Goal: Consume media (video, audio): Consume media (video, audio)

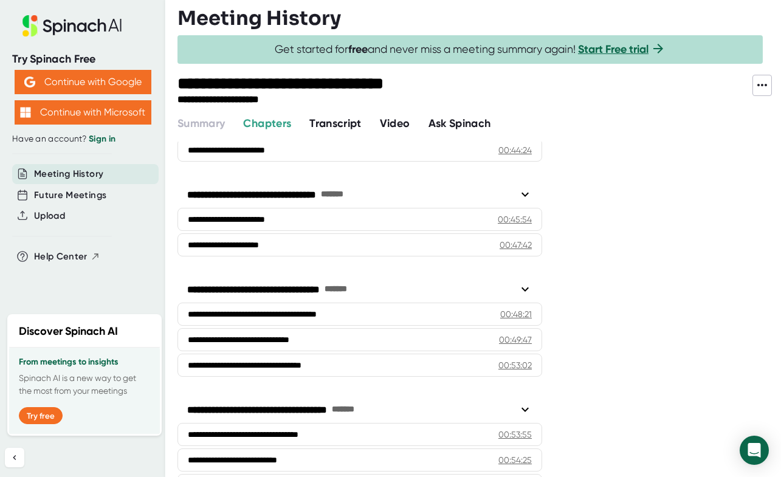
scroll to position [1277, 0]
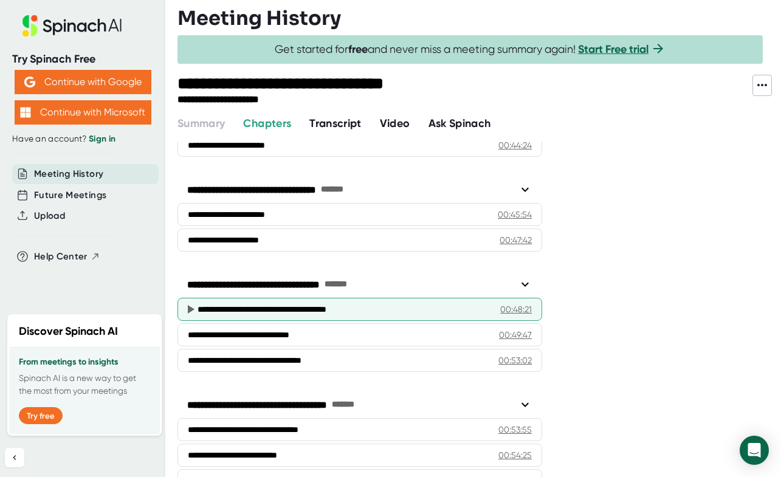
click at [190, 306] on icon at bounding box center [191, 309] width 7 height 9
click at [187, 306] on icon at bounding box center [190, 309] width 15 height 15
click at [373, 311] on div "**********" at bounding box center [344, 309] width 293 height 12
click at [190, 307] on icon at bounding box center [191, 309] width 7 height 9
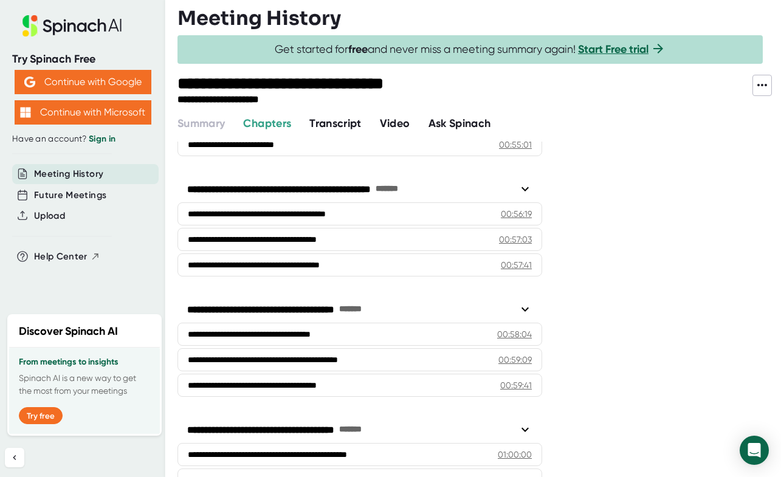
scroll to position [1612, 0]
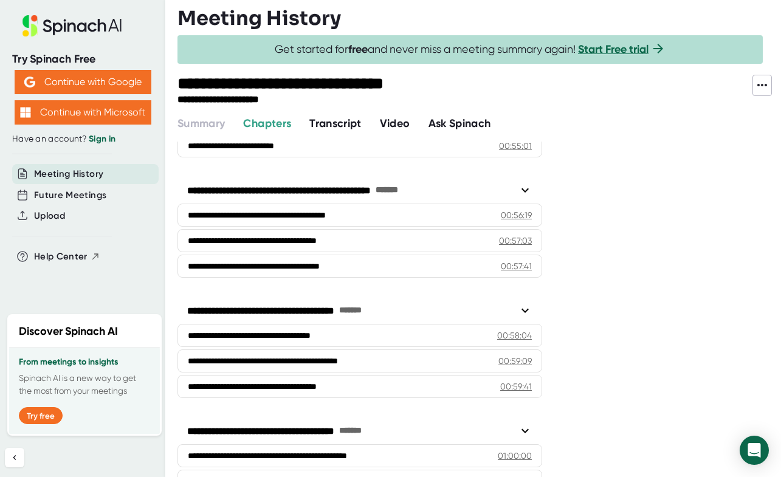
click at [399, 123] on span "Video" at bounding box center [395, 123] width 30 height 13
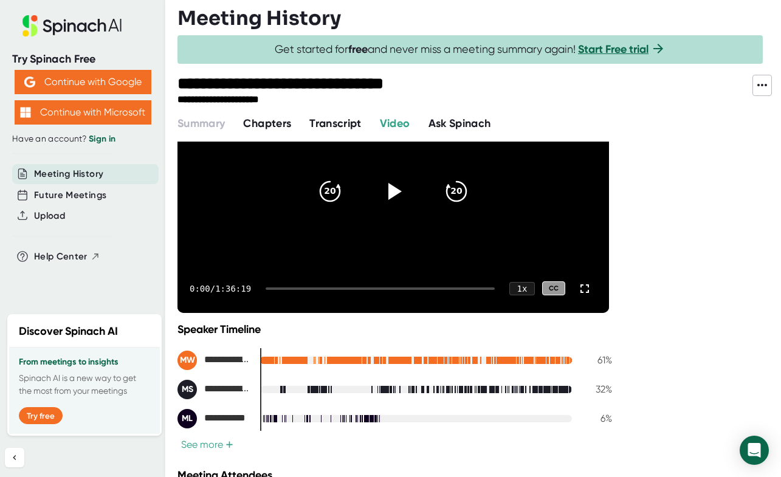
scroll to position [96, 0]
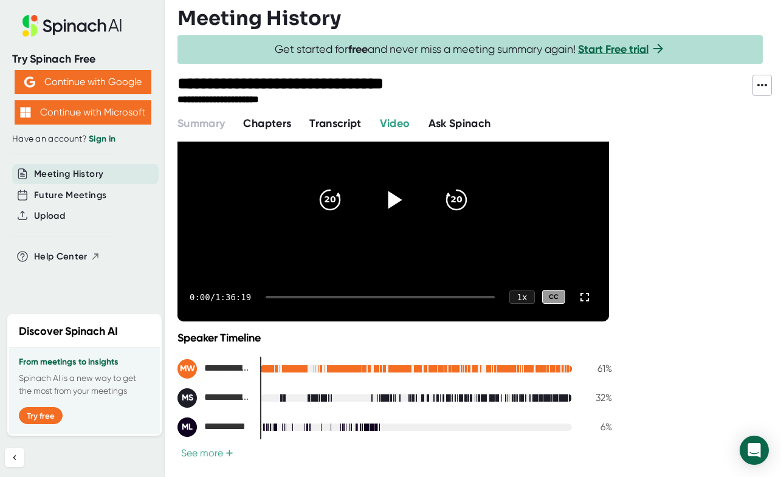
click at [396, 200] on icon at bounding box center [395, 200] width 14 height 18
click at [415, 296] on div at bounding box center [380, 297] width 229 height 2
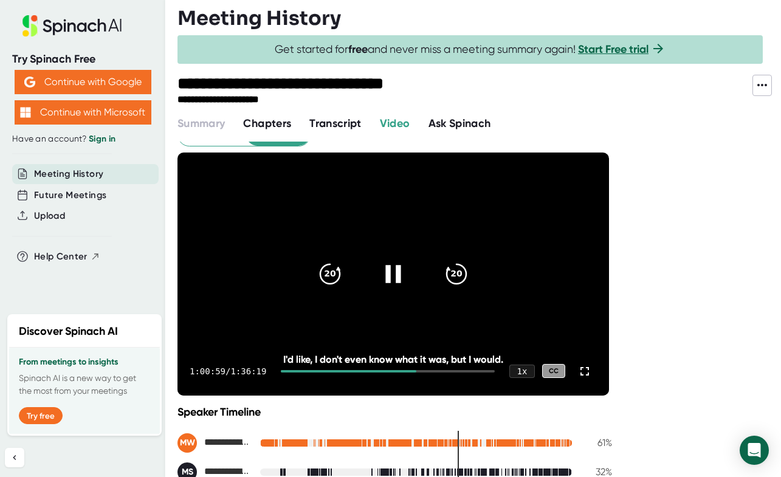
scroll to position [20, 0]
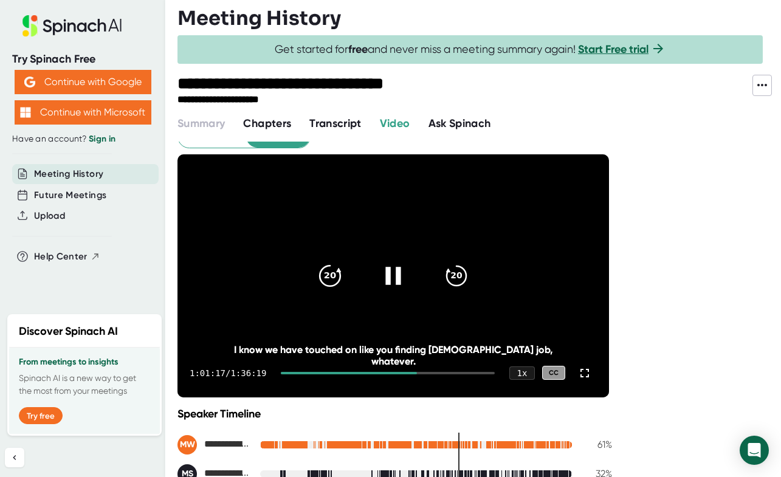
click at [337, 280] on icon "20" at bounding box center [330, 275] width 30 height 30
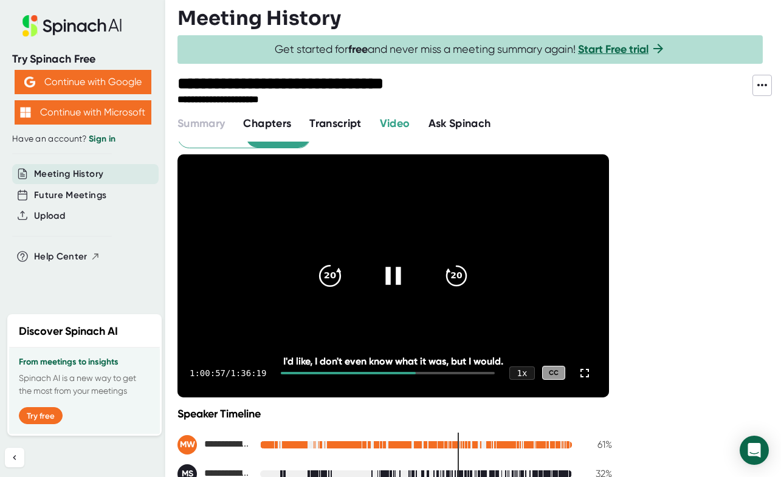
click at [337, 280] on icon "20" at bounding box center [330, 275] width 30 height 30
click at [337, 279] on icon "20" at bounding box center [330, 275] width 30 height 30
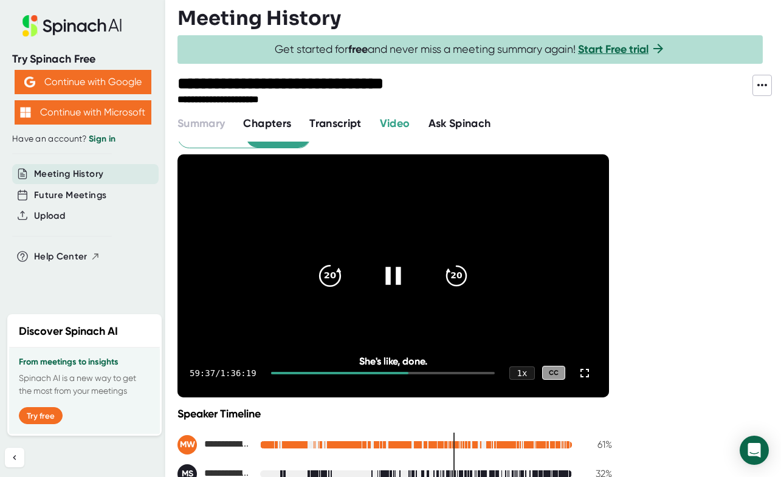
click at [337, 279] on icon "20" at bounding box center [330, 275] width 30 height 30
click at [337, 280] on icon "20" at bounding box center [330, 275] width 30 height 30
click at [330, 275] on icon "20" at bounding box center [330, 275] width 30 height 30
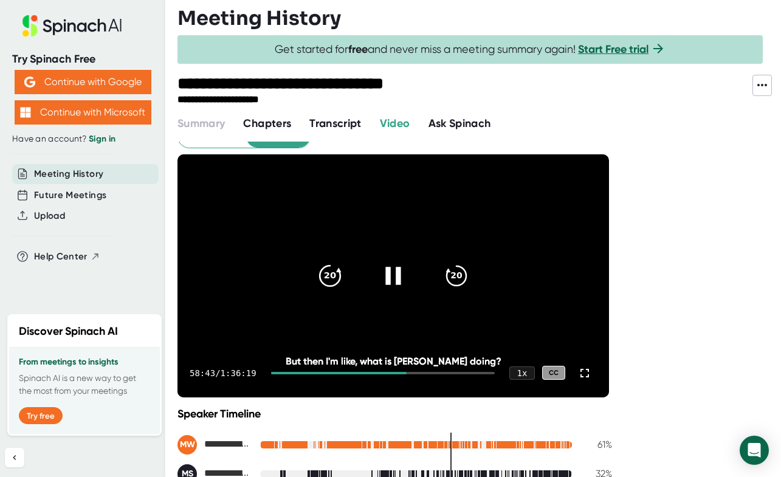
click at [330, 275] on icon "20" at bounding box center [330, 275] width 30 height 30
click at [324, 265] on icon "20" at bounding box center [330, 275] width 30 height 30
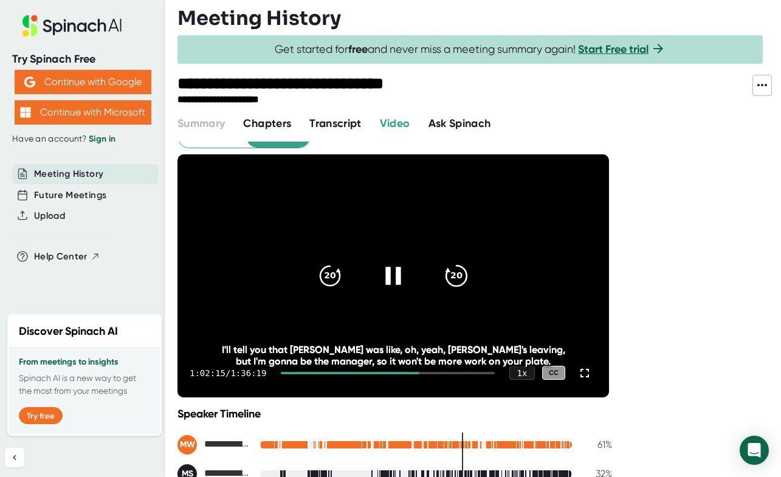
click at [453, 286] on icon "20" at bounding box center [456, 275] width 30 height 30
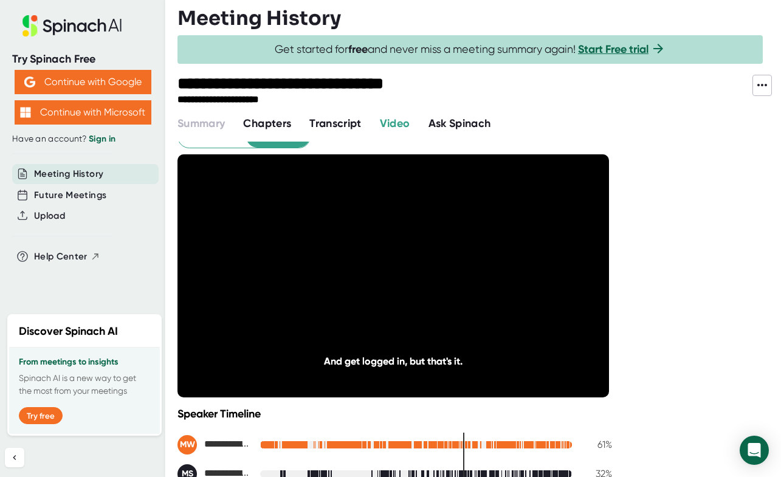
click at [453, 286] on icon "20" at bounding box center [456, 275] width 30 height 30
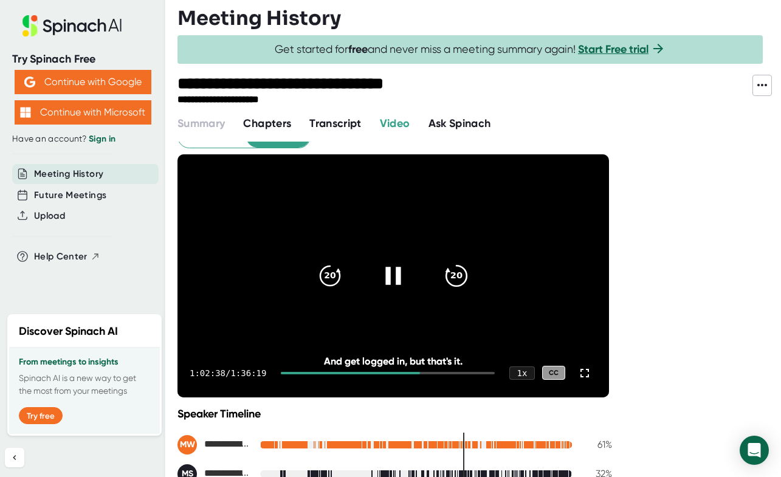
click at [463, 272] on icon "20" at bounding box center [456, 275] width 30 height 30
click at [467, 278] on icon "20" at bounding box center [456, 275] width 30 height 30
click at [521, 376] on div "1 x" at bounding box center [522, 373] width 27 height 14
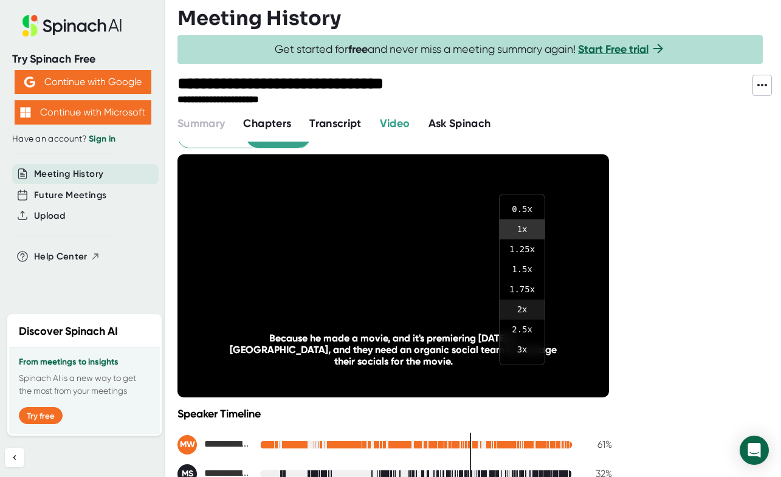
click at [518, 312] on li "2 x" at bounding box center [522, 310] width 45 height 20
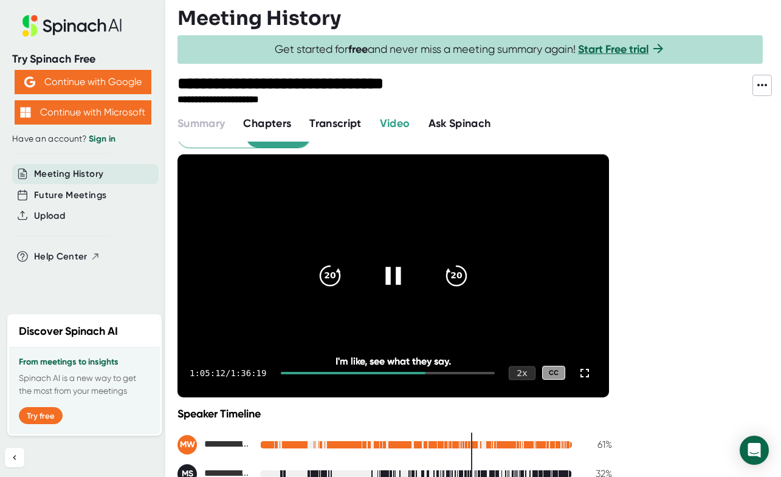
click at [526, 374] on div "2 x" at bounding box center [522, 373] width 27 height 14
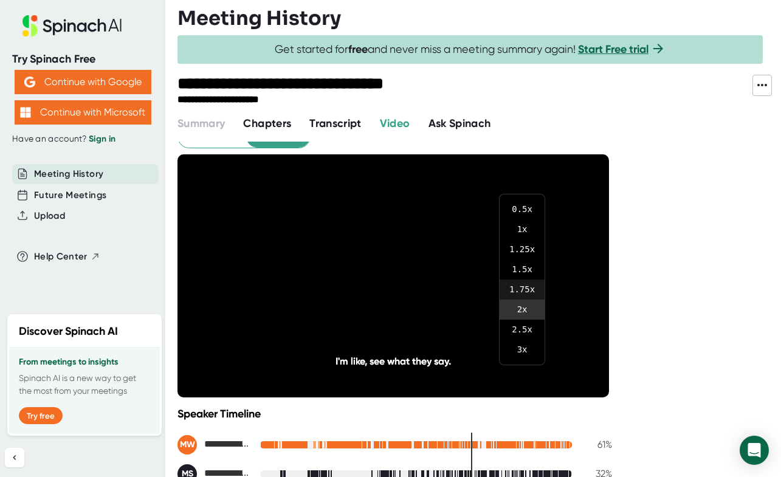
click at [538, 292] on li "1.75 x" at bounding box center [522, 290] width 45 height 20
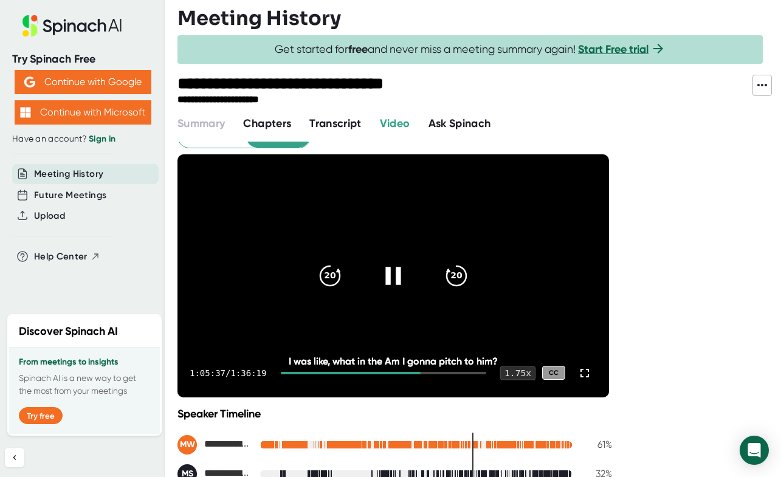
click at [528, 373] on div "1.75 x" at bounding box center [518, 373] width 36 height 14
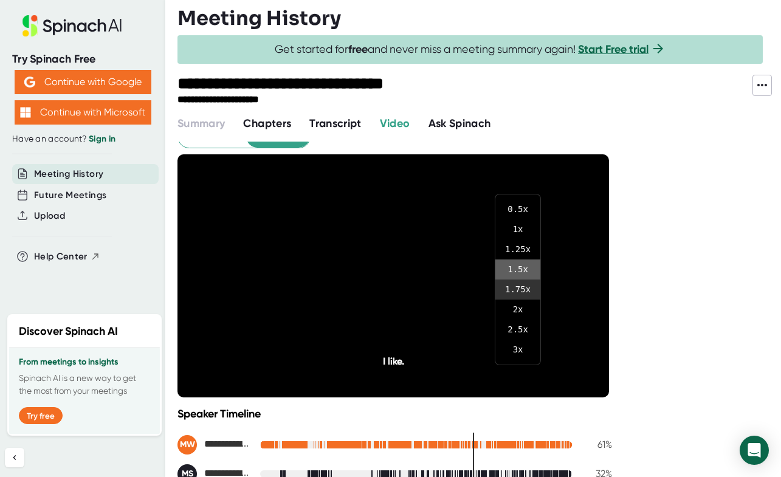
click at [526, 272] on li "1.5 x" at bounding box center [517, 270] width 45 height 20
